Goal: Task Accomplishment & Management: Use online tool/utility

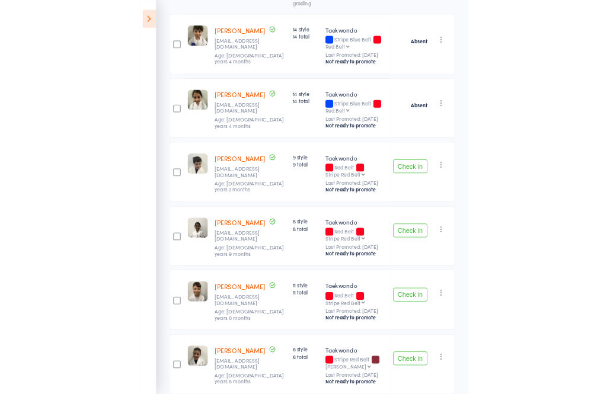
scroll to position [257, 0]
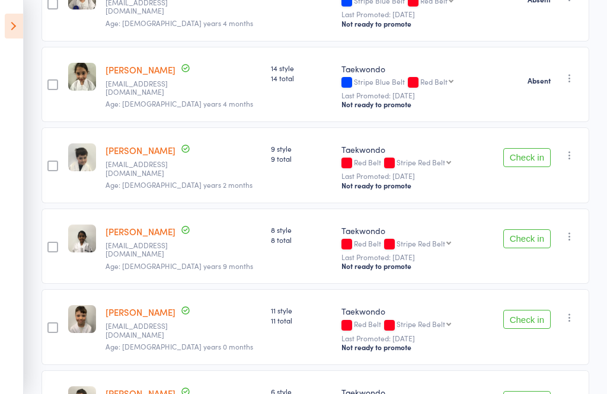
click at [7, 31] on icon at bounding box center [14, 26] width 18 height 25
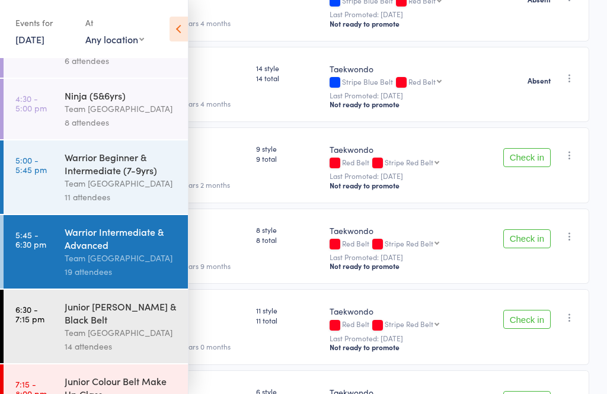
scroll to position [75, 0]
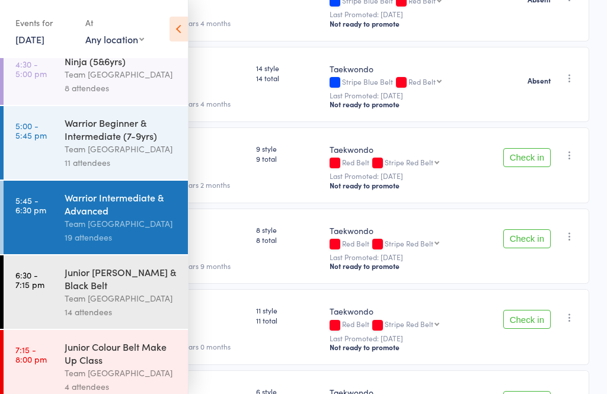
click at [71, 277] on div "Junior [PERSON_NAME] & Black Belt" at bounding box center [121, 278] width 113 height 26
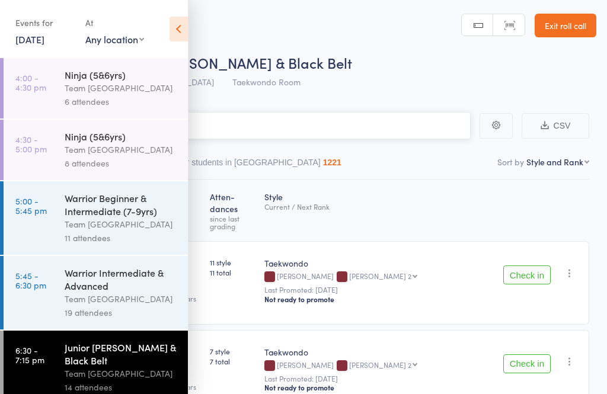
scroll to position [1, 0]
click at [181, 33] on icon at bounding box center [178, 29] width 18 height 25
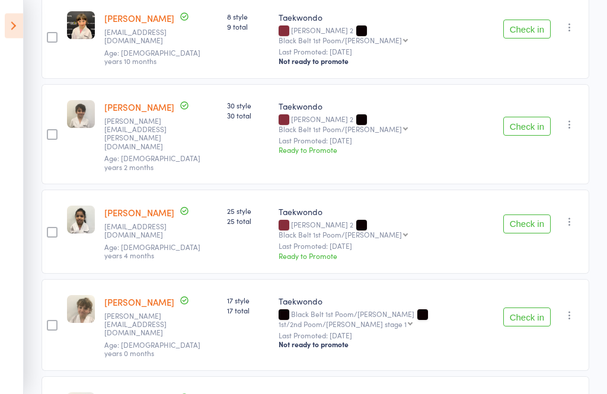
scroll to position [560, 0]
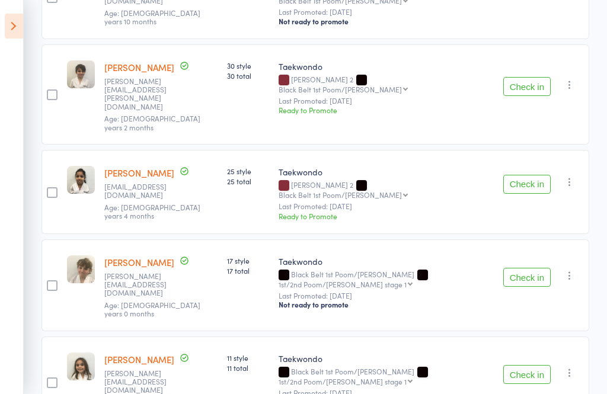
click at [527, 268] on button "Check in" at bounding box center [526, 277] width 47 height 19
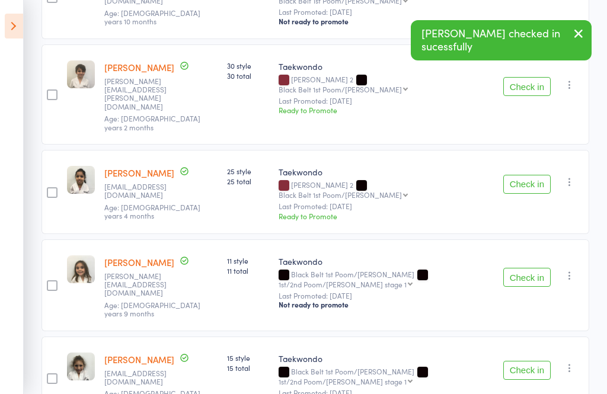
click at [528, 268] on button "Check in" at bounding box center [526, 277] width 47 height 19
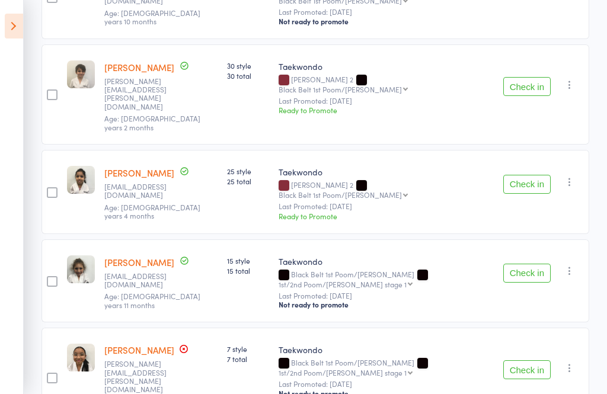
click at [537, 264] on button "Check in" at bounding box center [526, 273] width 47 height 19
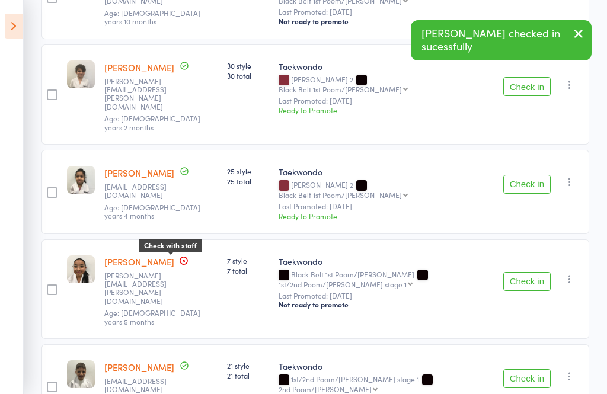
click at [179, 256] on icon at bounding box center [183, 260] width 9 height 9
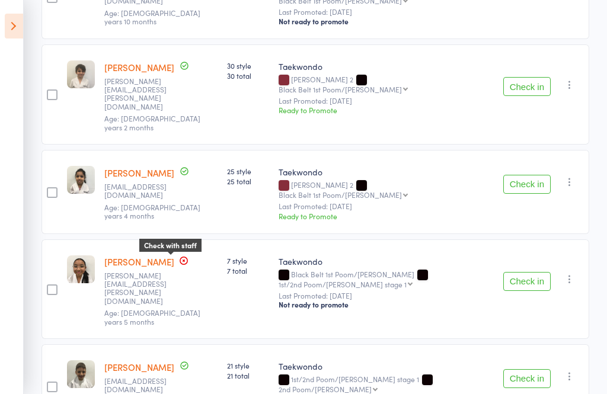
click at [200, 309] on small "Age: [DEMOGRAPHIC_DATA] years 5 months" at bounding box center [160, 317] width 113 height 17
click at [542, 369] on button "Check in" at bounding box center [526, 378] width 47 height 19
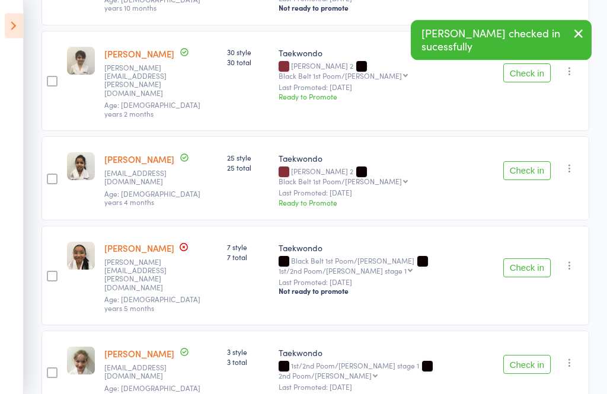
scroll to position [597, 0]
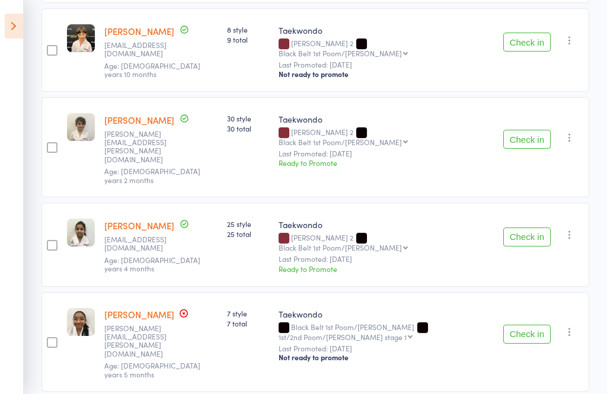
scroll to position [508, 0]
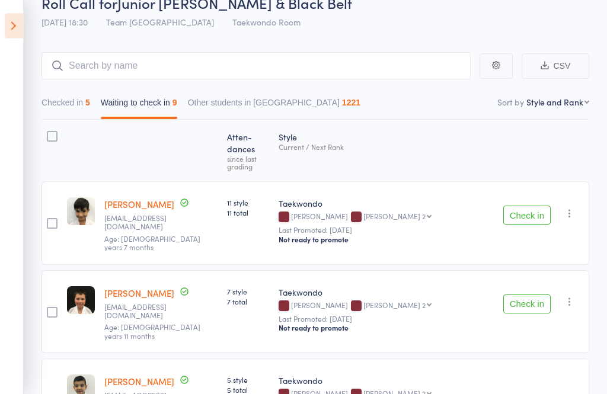
click at [56, 107] on button "Checked in 5" at bounding box center [65, 105] width 49 height 27
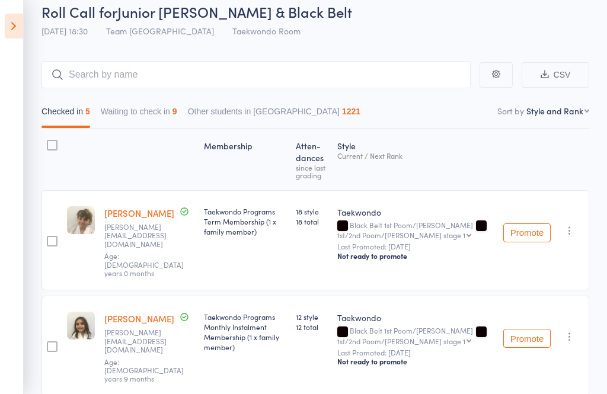
scroll to position [50, 0]
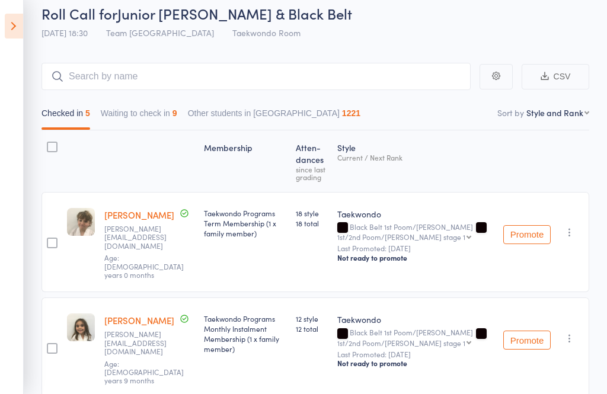
click at [133, 125] on button "Waiting to check in 9" at bounding box center [139, 115] width 76 height 27
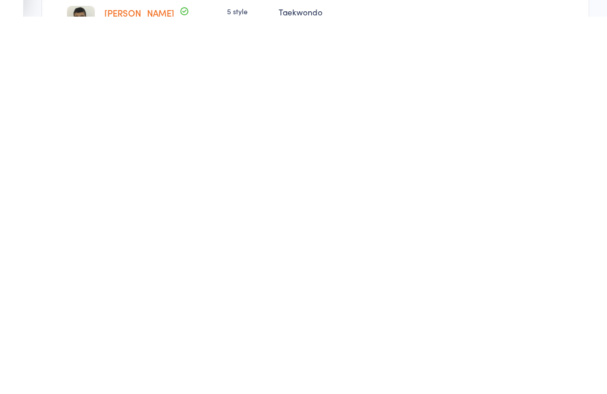
scroll to position [571, 0]
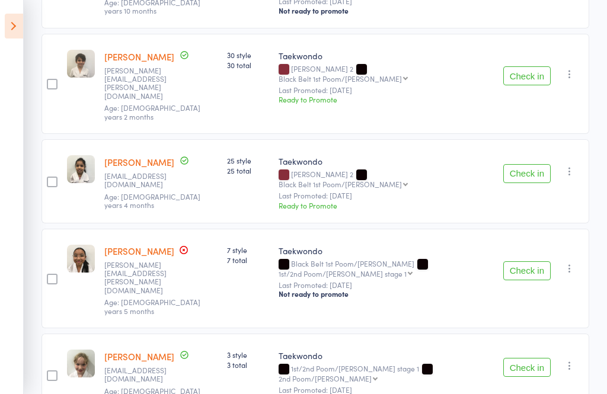
click at [521, 358] on button "Check in" at bounding box center [526, 367] width 47 height 19
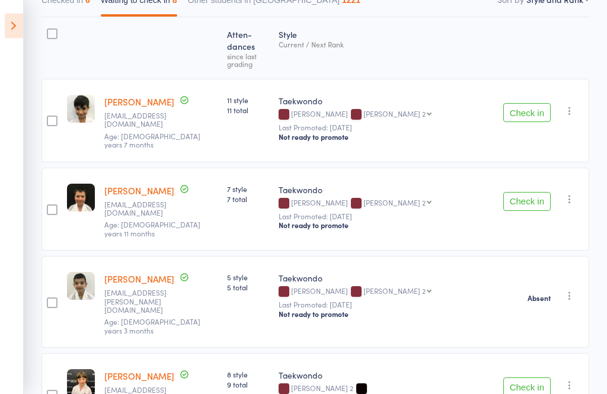
scroll to position [161, 0]
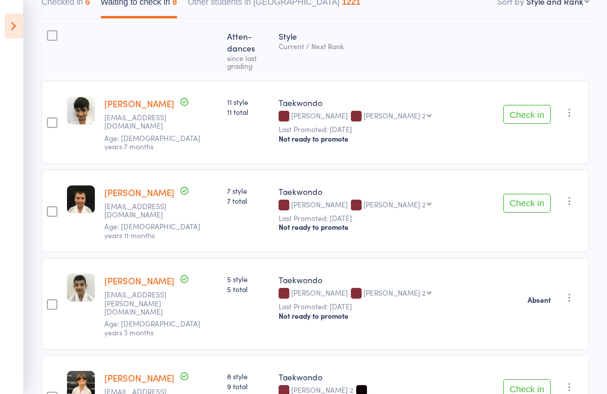
click at [518, 105] on button "Check in" at bounding box center [526, 114] width 47 height 19
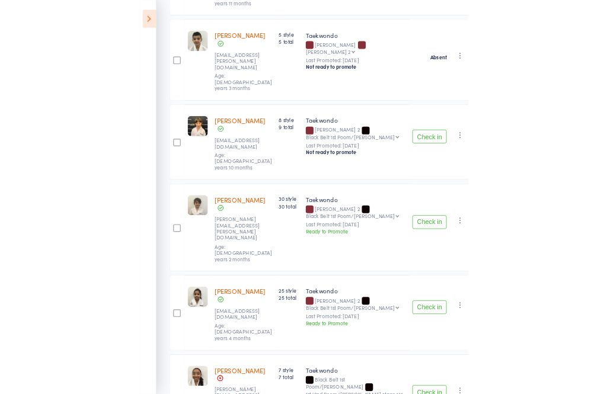
scroll to position [354, 0]
